Goal: Information Seeking & Learning: Learn about a topic

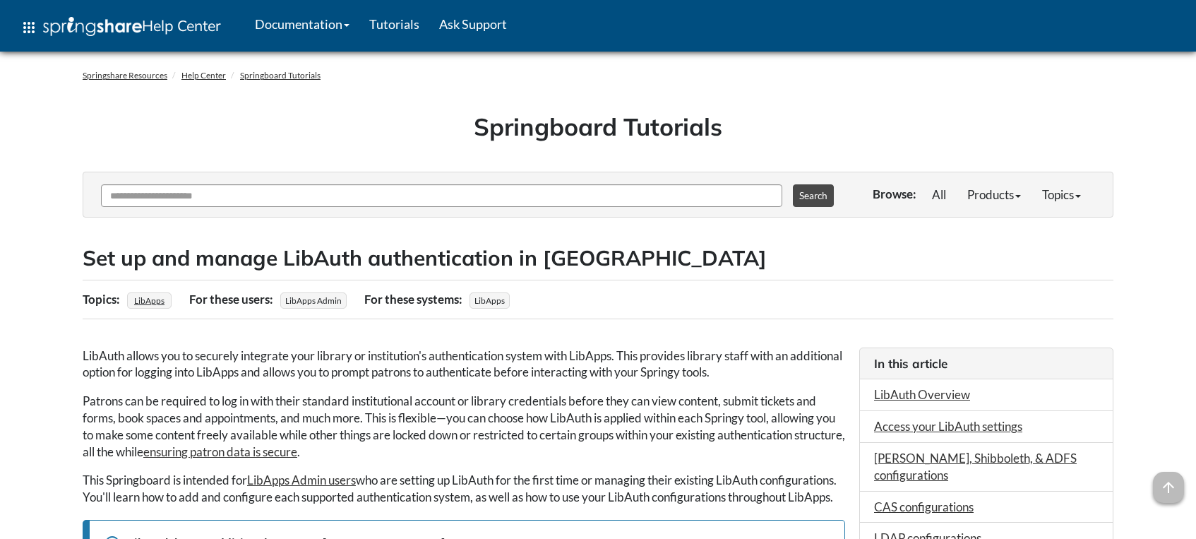
scroll to position [71, 0]
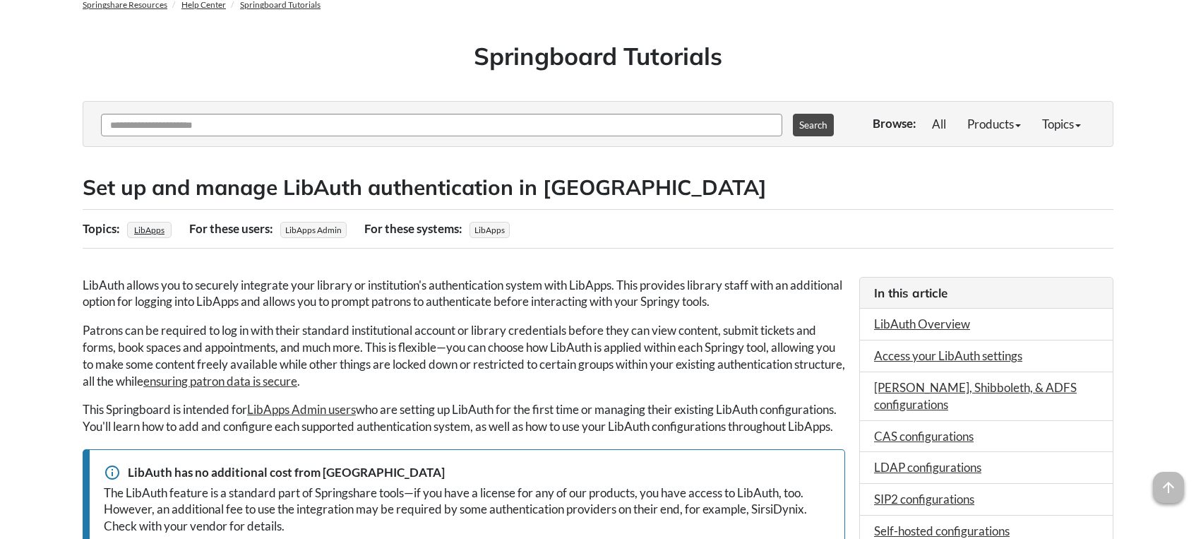
click at [1051, 68] on h1 "Springboard Tutorials" at bounding box center [598, 57] width 1010 height 34
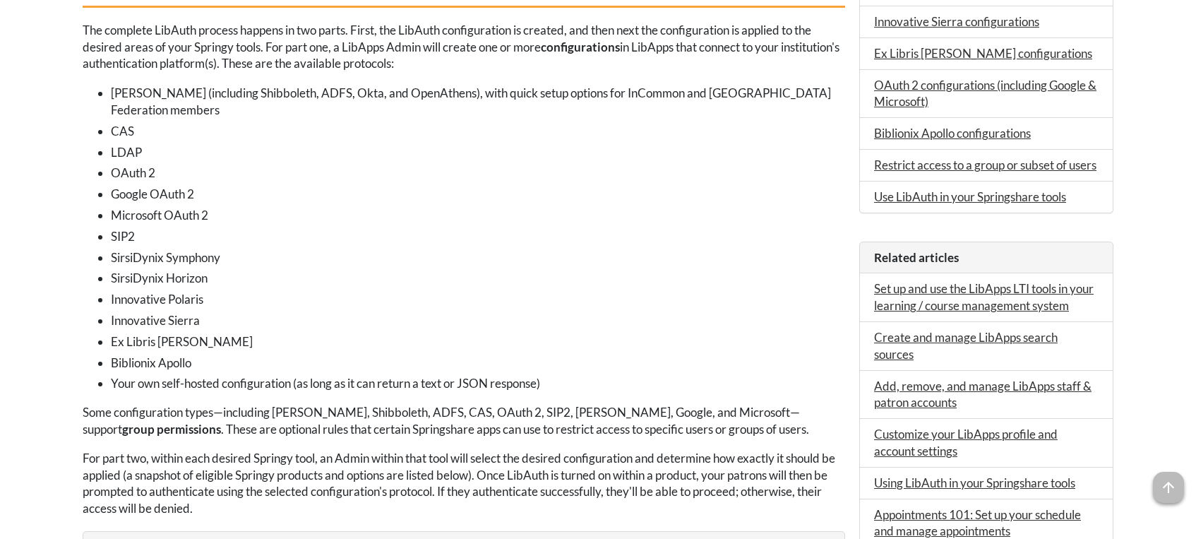
scroll to position [847, 0]
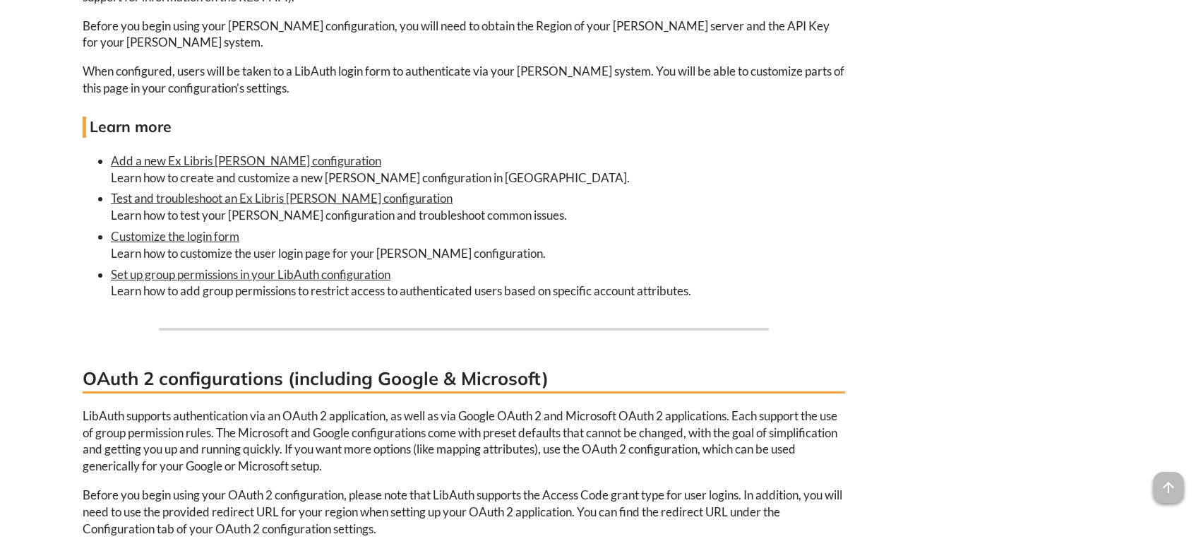
scroll to position [6496, 0]
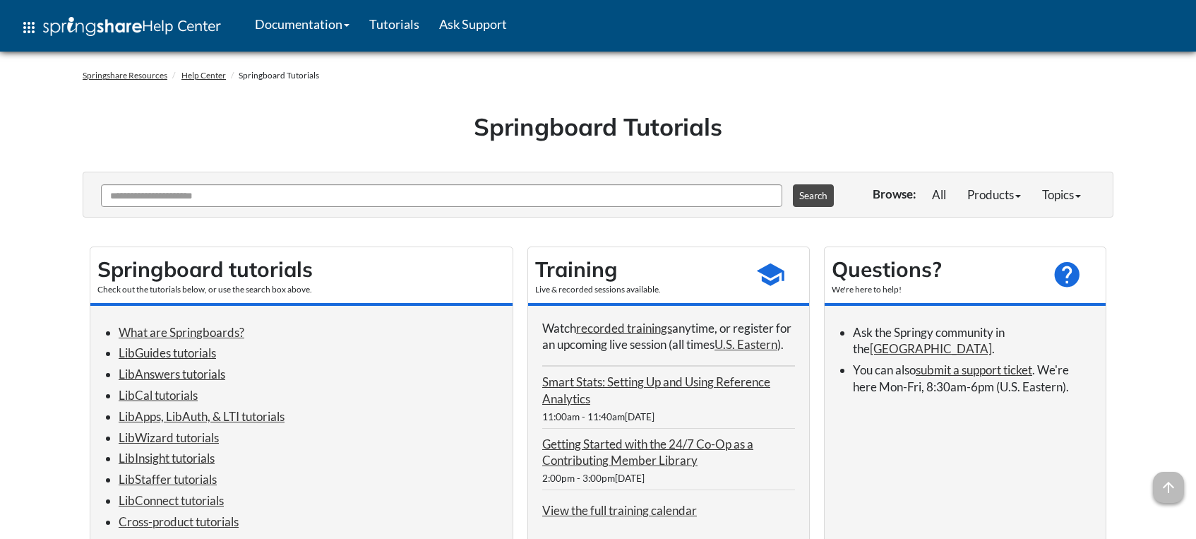
scroll to position [141, 0]
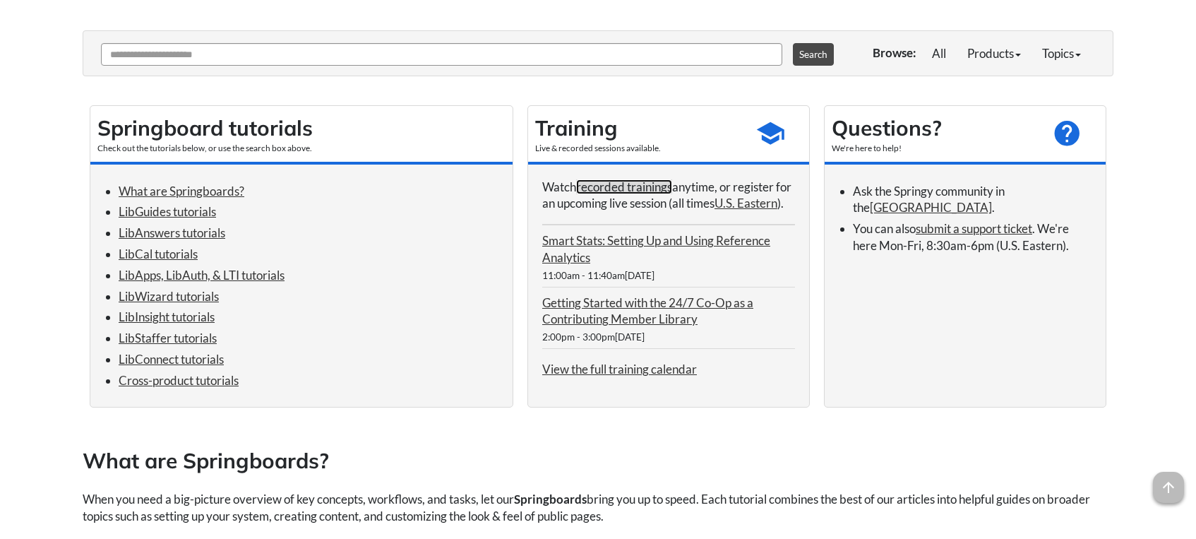
click at [598, 188] on link "recorded trainings" at bounding box center [624, 186] width 96 height 15
